Goal: Book appointment/travel/reservation

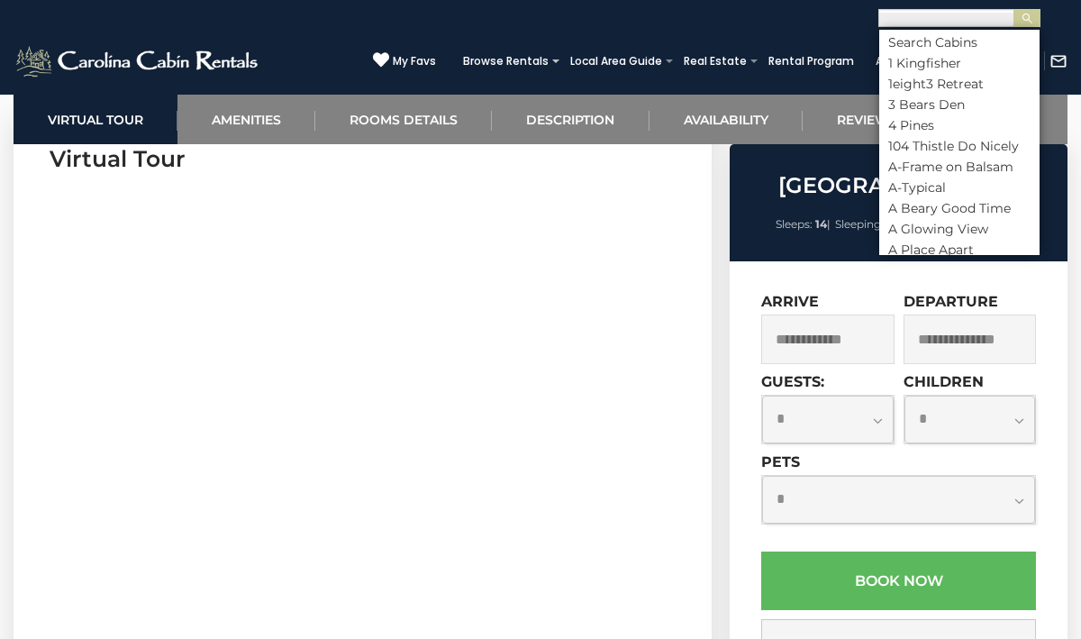
scroll to position [1, 0]
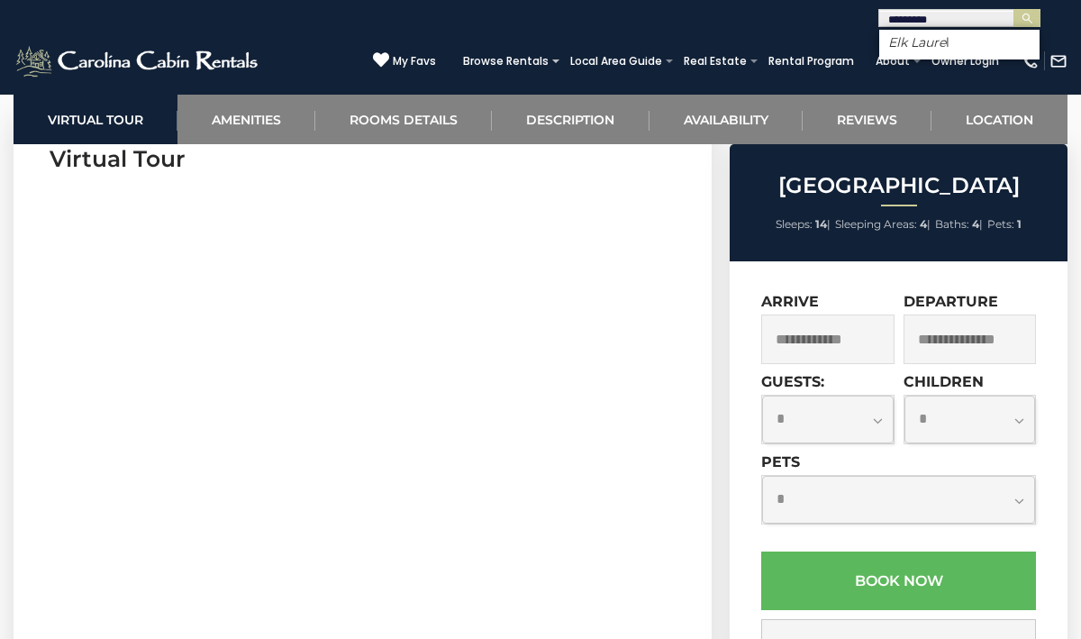
type input "**********"
click at [969, 39] on li "Elk Laurel" at bounding box center [959, 42] width 160 height 16
click at [1032, 22] on img "submit" at bounding box center [1028, 19] width 14 height 14
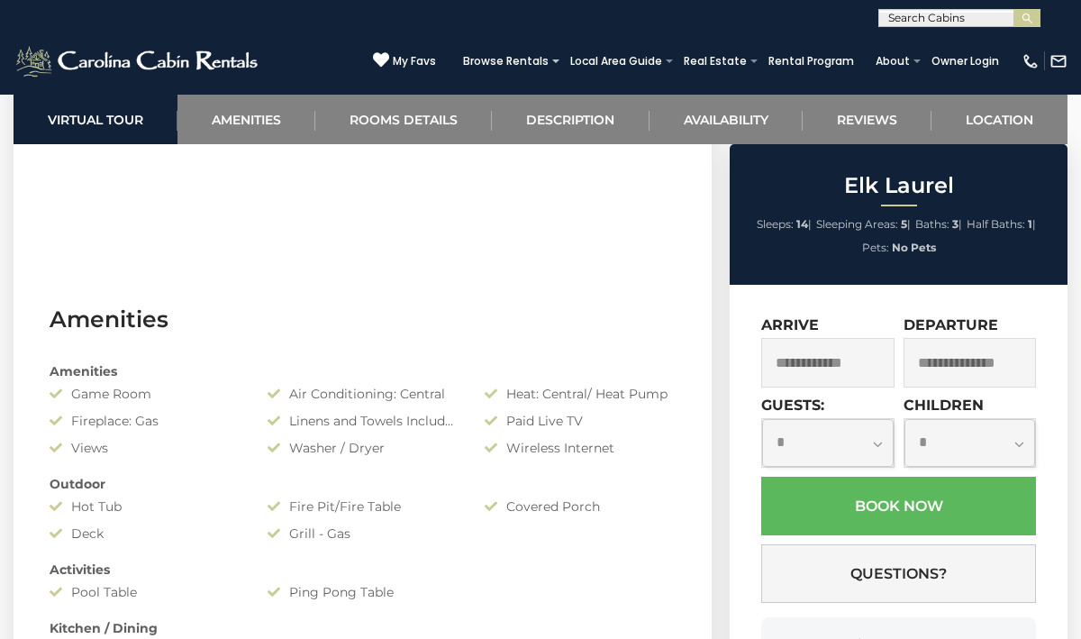
scroll to position [1177, 0]
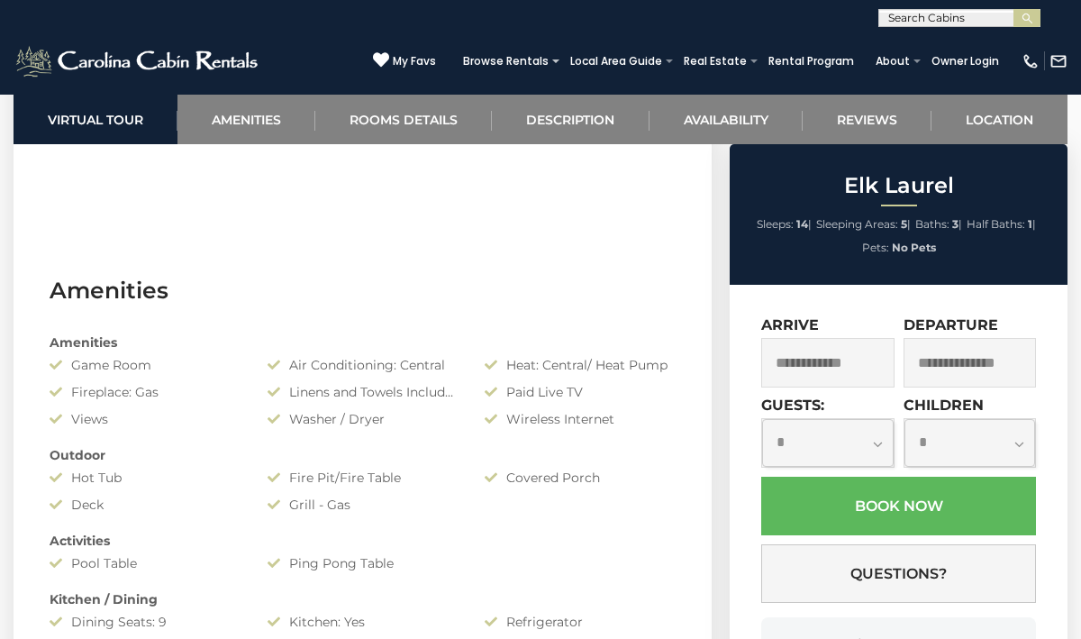
click at [806, 370] on input "text" at bounding box center [827, 363] width 133 height 50
